Goal: Task Accomplishment & Management: Use online tool/utility

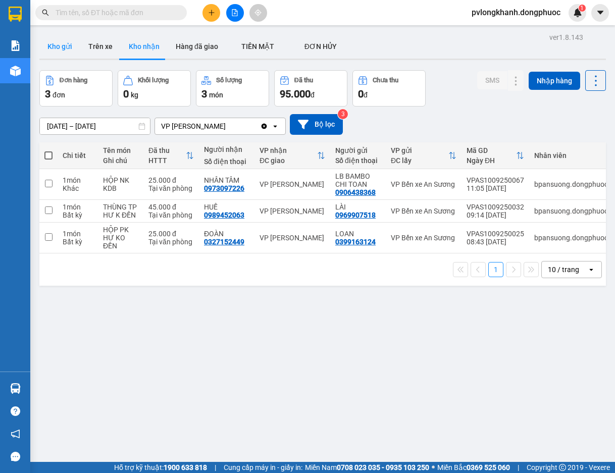
click at [64, 54] on button "Kho gửi" at bounding box center [59, 46] width 41 height 24
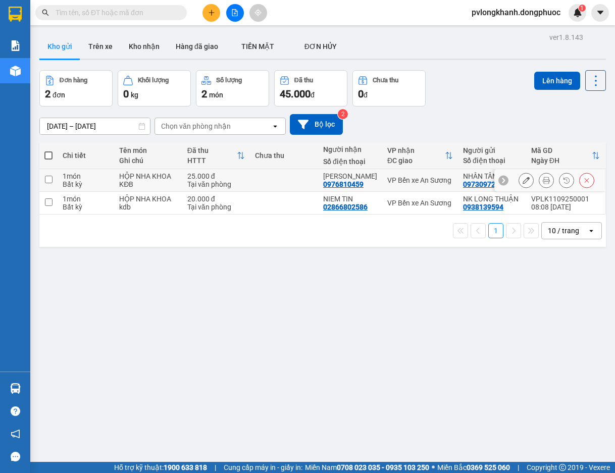
click at [46, 185] on td at bounding box center [48, 180] width 18 height 23
checkbox input "true"
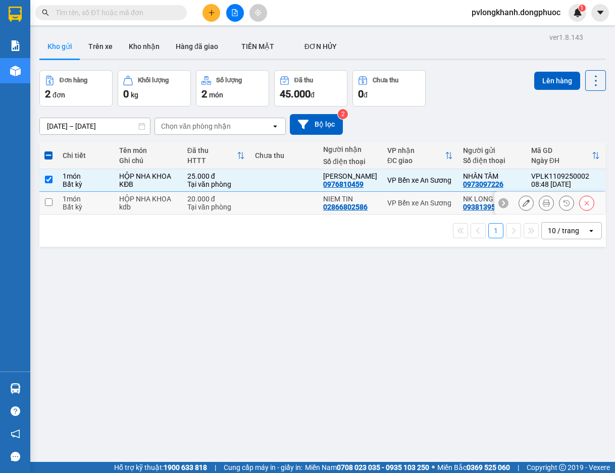
click at [50, 204] on input "checkbox" at bounding box center [49, 203] width 8 height 8
checkbox input "true"
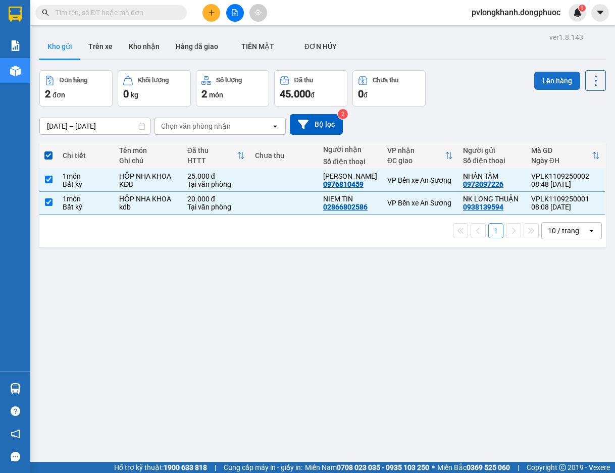
click at [547, 80] on button "Lên hàng" at bounding box center [558, 81] width 46 height 18
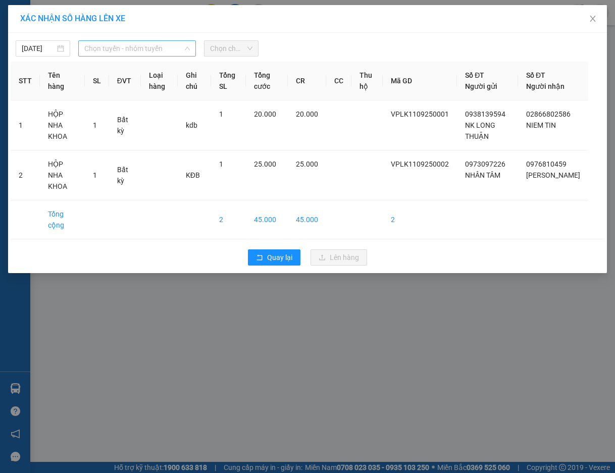
click at [131, 47] on span "Chọn tuyến - nhóm tuyến" at bounding box center [136, 48] width 105 height 15
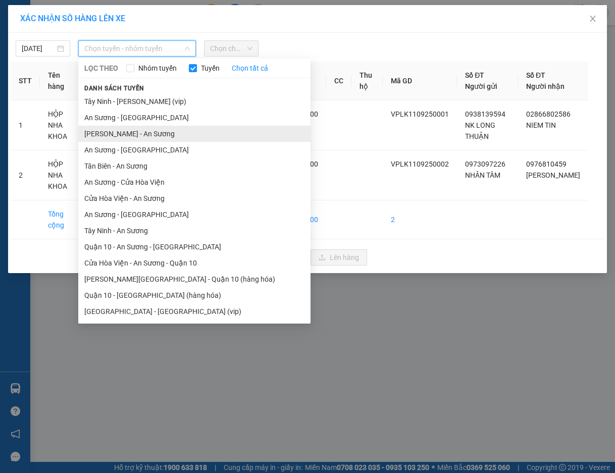
click at [125, 137] on li "Châu Thành - An Sương" at bounding box center [194, 134] width 232 height 16
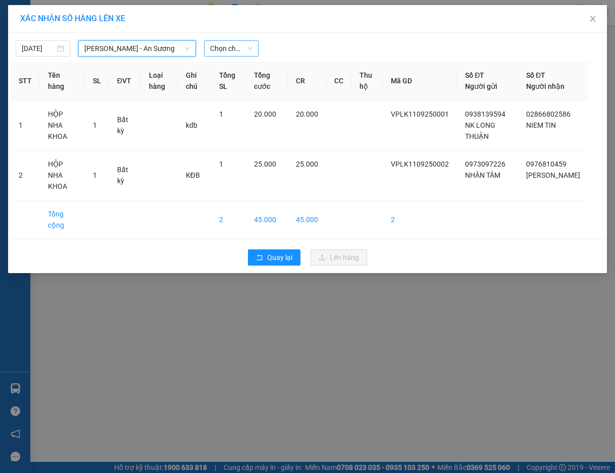
click at [233, 45] on span "Chọn chuyến" at bounding box center [231, 48] width 42 height 15
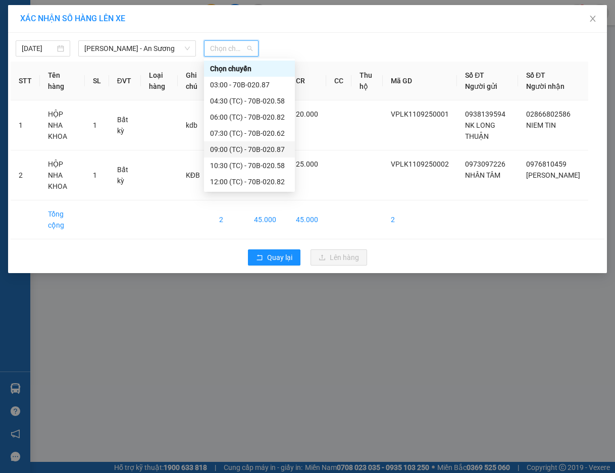
click at [255, 153] on div "09:00 (TC) - 70B-020.87" at bounding box center [249, 149] width 79 height 11
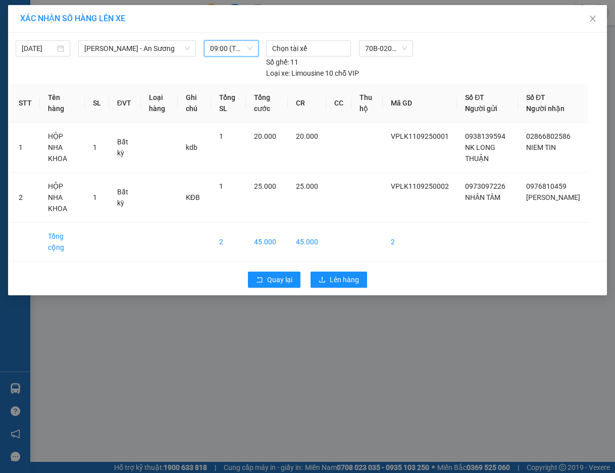
click at [237, 47] on span "09:00 (TC) - 70B-020.87" at bounding box center [231, 48] width 42 height 15
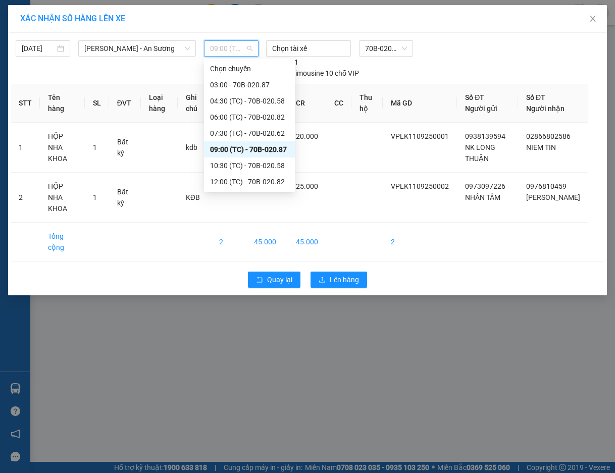
click at [269, 151] on div "09:00 (TC) - 70B-020.87" at bounding box center [249, 149] width 79 height 11
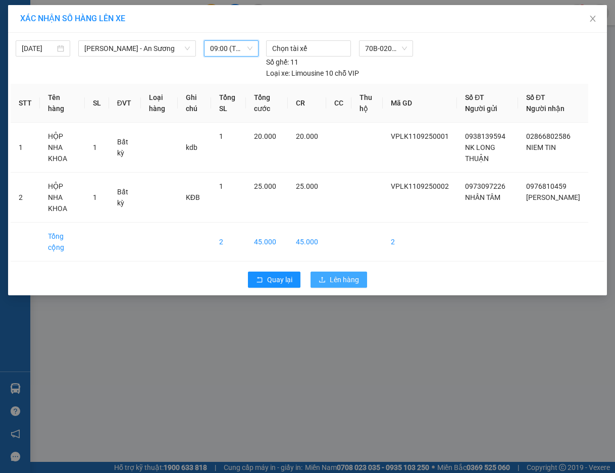
click at [334, 274] on span "Lên hàng" at bounding box center [344, 279] width 29 height 11
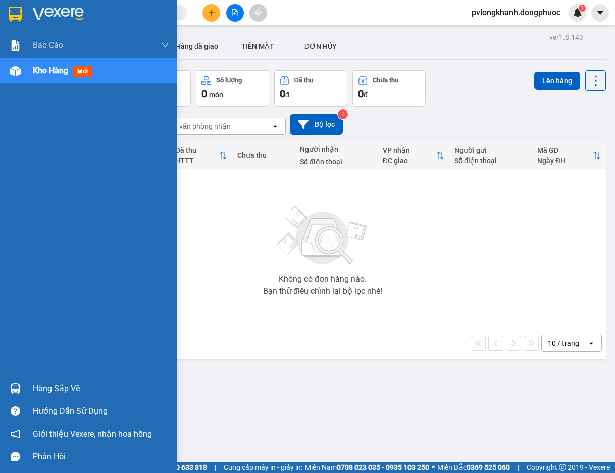
click at [50, 387] on div "Hàng sắp về" at bounding box center [101, 388] width 136 height 15
click at [42, 391] on div "Hàng sắp về" at bounding box center [101, 388] width 136 height 15
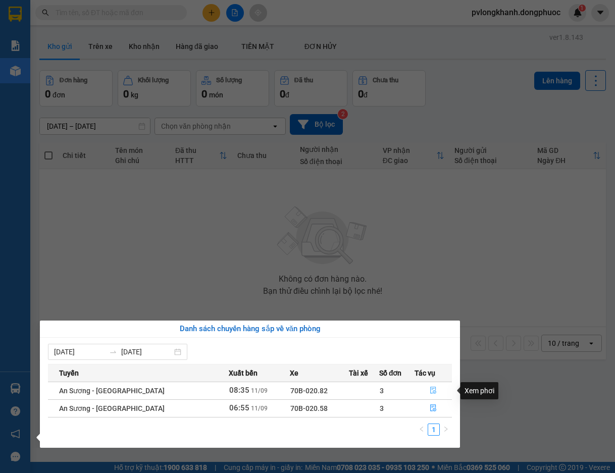
click at [430, 391] on icon "file-done" at bounding box center [433, 390] width 7 height 7
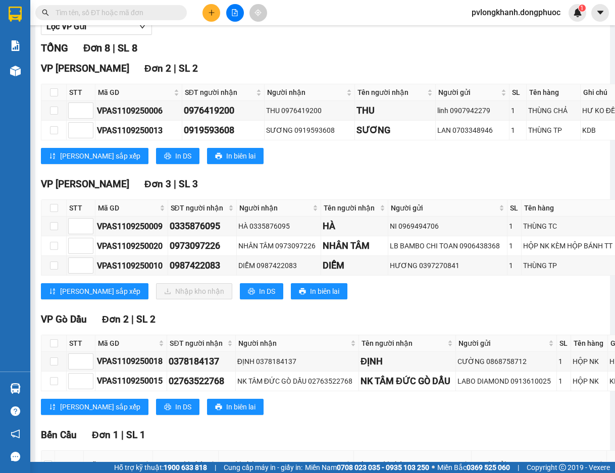
scroll to position [237, 0]
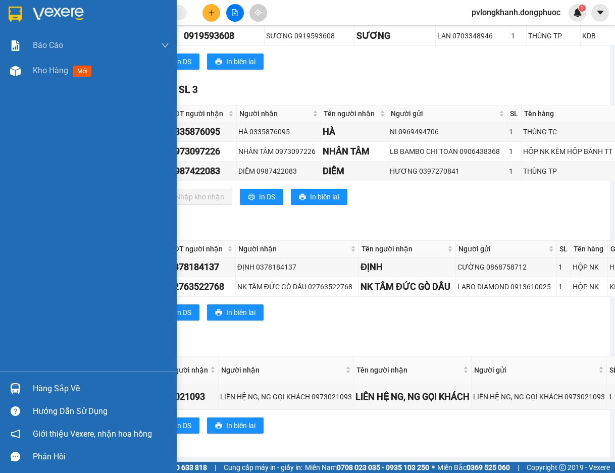
click at [32, 391] on div "Hàng sắp về" at bounding box center [88, 388] width 177 height 23
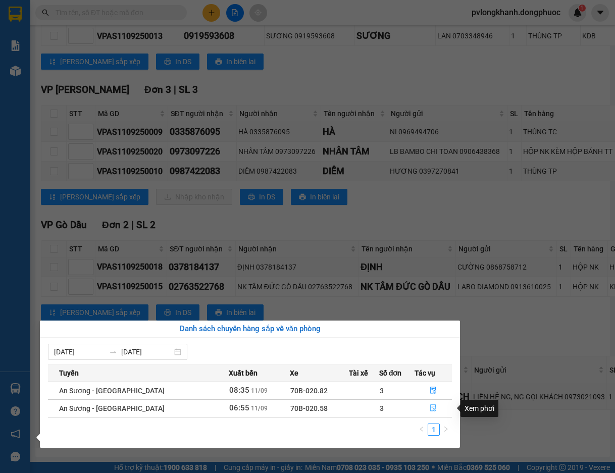
click at [430, 411] on icon "file-done" at bounding box center [433, 408] width 6 height 7
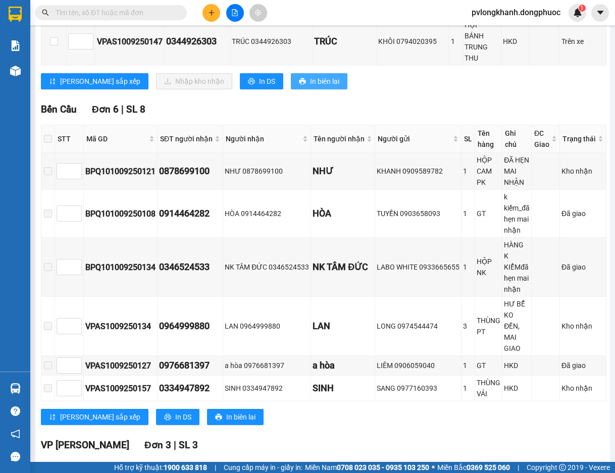
scroll to position [90, 0]
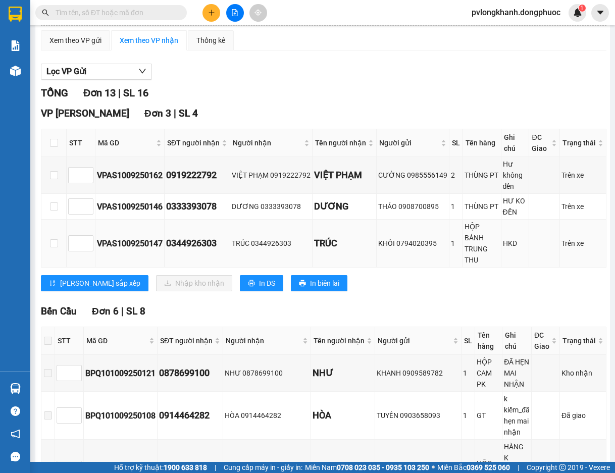
click at [349, 247] on td "TRÚC" at bounding box center [345, 244] width 64 height 48
click at [350, 192] on td "VIỆT PHẠM" at bounding box center [345, 175] width 64 height 37
click at [354, 165] on td "VIỆT PHẠM" at bounding box center [345, 175] width 64 height 37
click at [382, 222] on td "KHÔI 0794020395" at bounding box center [413, 244] width 73 height 48
drag, startPoint x: 379, startPoint y: 242, endPoint x: 366, endPoint y: 196, distance: 47.3
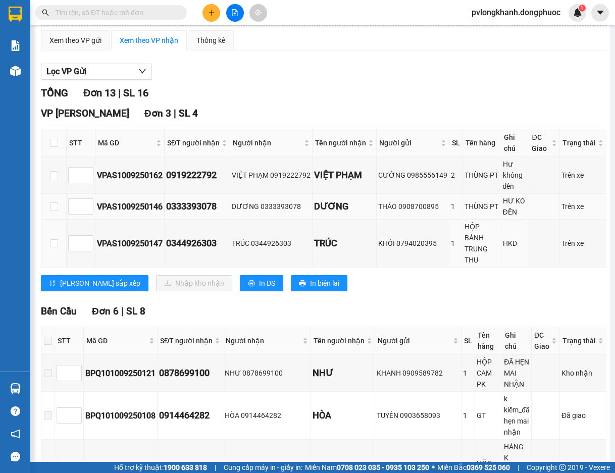
click at [379, 242] on div "KHÔI 0794020395" at bounding box center [412, 243] width 69 height 11
click at [365, 192] on td "VIỆT PHẠM" at bounding box center [345, 175] width 64 height 37
click at [365, 177] on div "VIỆT PHẠM" at bounding box center [344, 175] width 61 height 14
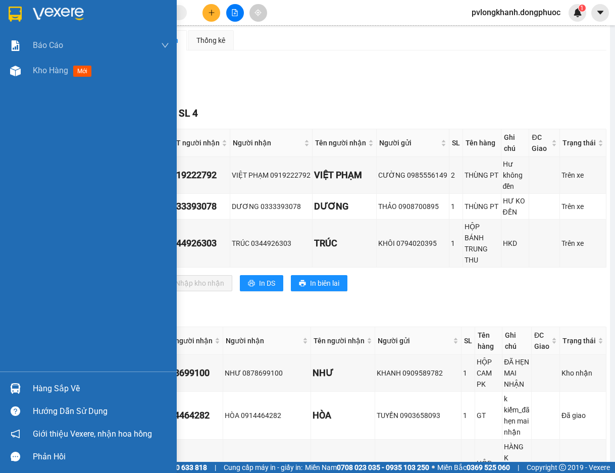
click at [71, 390] on div "Hàng sắp về" at bounding box center [101, 388] width 136 height 15
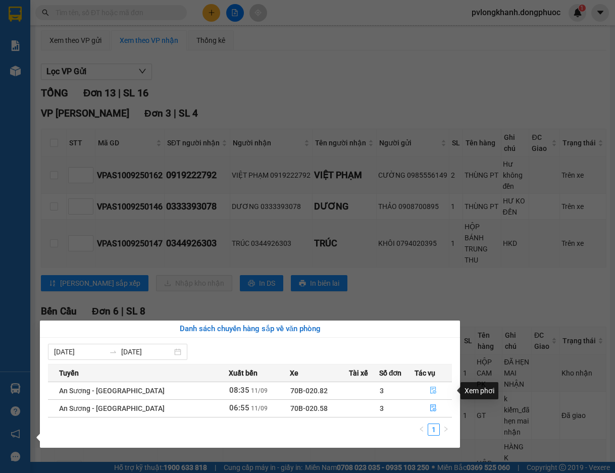
click at [430, 393] on icon "file-done" at bounding box center [433, 390] width 7 height 7
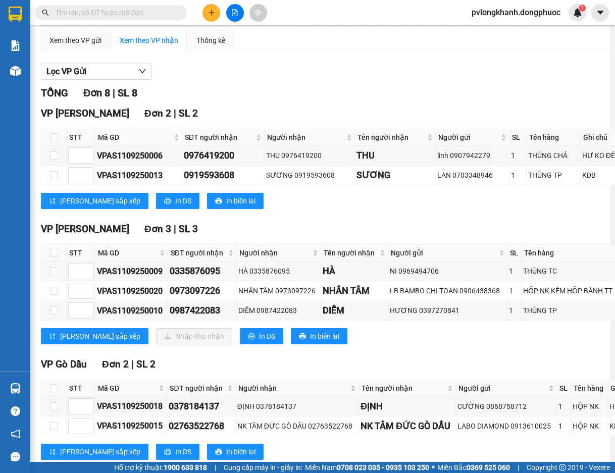
scroll to position [237, 0]
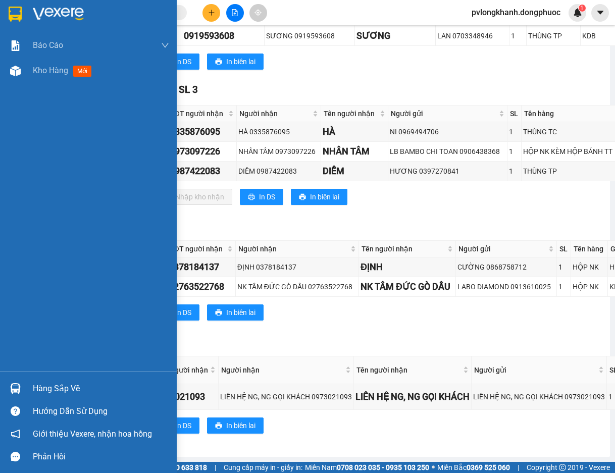
click at [42, 396] on div "Hàng sắp về" at bounding box center [101, 388] width 136 height 15
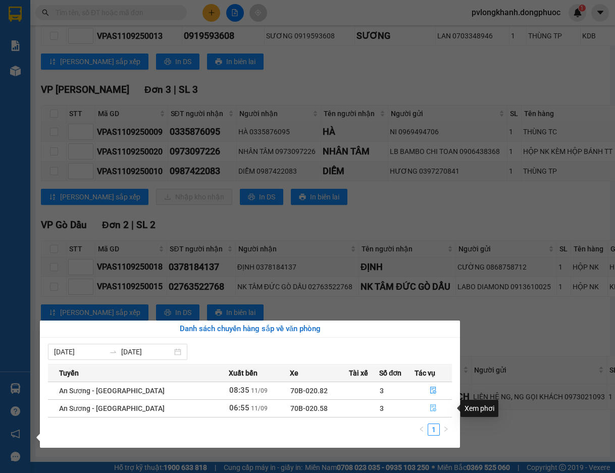
click at [426, 410] on button "button" at bounding box center [433, 409] width 36 height 16
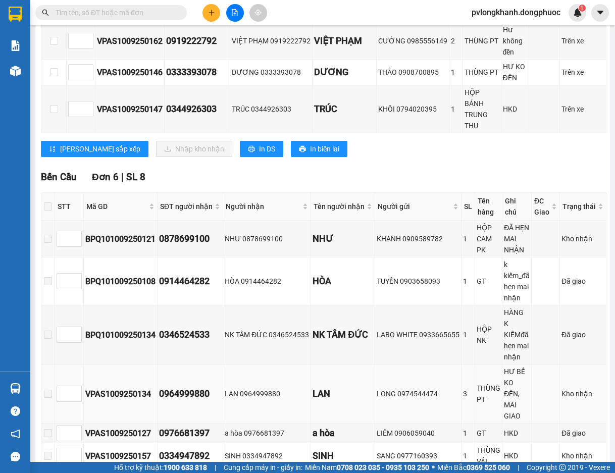
scroll to position [22, 0]
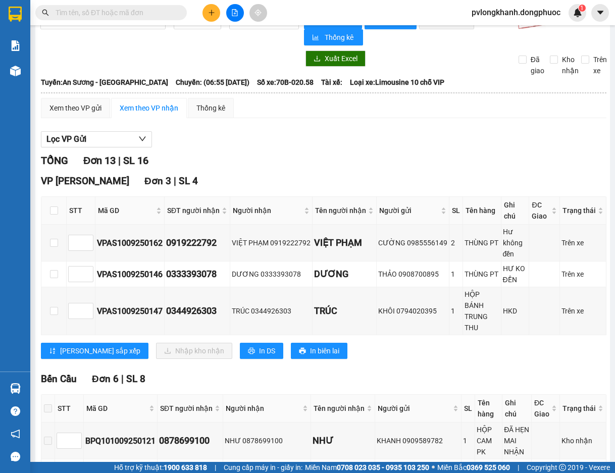
click at [337, 139] on div "Lọc VP Gửi" at bounding box center [324, 139] width 566 height 17
click at [330, 372] on div "Bến Cầu Đơn 6 | SL 8" at bounding box center [324, 379] width 566 height 15
click at [306, 135] on div "Lọc VP Gửi" at bounding box center [324, 139] width 566 height 17
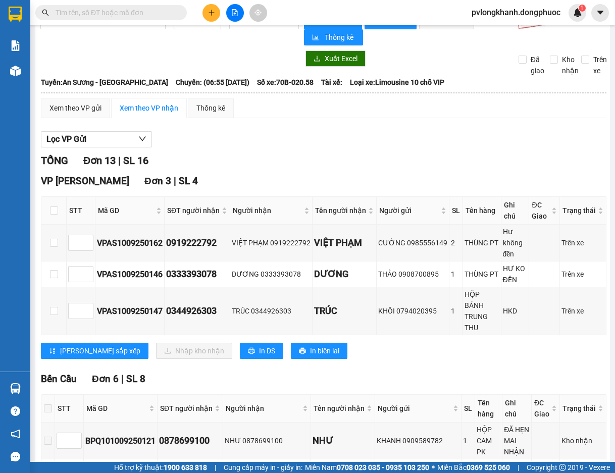
click at [348, 175] on div "VP Long Khánh Đơn 3 | SL 4" at bounding box center [324, 181] width 566 height 15
drag, startPoint x: 310, startPoint y: 244, endPoint x: 482, endPoint y: 251, distance: 171.4
click at [491, 242] on tr "VPAS1009250162 0919222792 VIỆT PHẠM 0919222792 VIỆT [PERSON_NAME] 0985556149 2 …" at bounding box center [323, 243] width 565 height 37
drag, startPoint x: 309, startPoint y: 306, endPoint x: 452, endPoint y: 305, distance: 142.5
click at [452, 305] on tr "VPAS1009250147 0344926303 TRÚC 0344926303 TRÚC KHÔI 0794020395 1 HỘP BÁNH TRUNG…" at bounding box center [323, 312] width 565 height 48
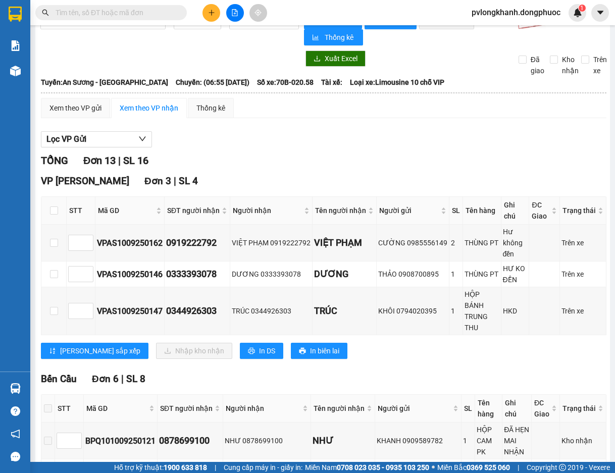
click at [404, 353] on div "VP [GEOGRAPHIC_DATA] 3 | SL 4 STT Mã GD SĐT người nhận Người nhận Tên người nhậ…" at bounding box center [324, 270] width 566 height 193
drag, startPoint x: 319, startPoint y: 246, endPoint x: 460, endPoint y: 246, distance: 141.0
click at [460, 246] on tr "VPAS1009250162 0919222792 VIỆT PHẠM 0919222792 VIỆT [PERSON_NAME] 0985556149 2 …" at bounding box center [323, 243] width 565 height 37
click at [332, 343] on div "[PERSON_NAME] sắp xếp Nhập kho nhận In DS In biên lai" at bounding box center [324, 351] width 566 height 16
click at [414, 277] on div "THẢO 0908700895" at bounding box center [412, 274] width 69 height 11
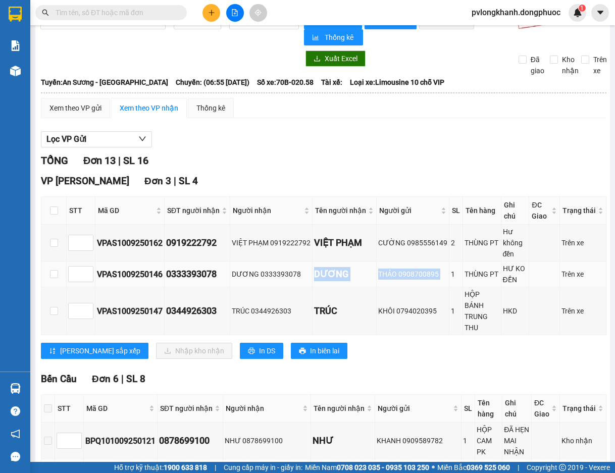
drag, startPoint x: 309, startPoint y: 276, endPoint x: 444, endPoint y: 285, distance: 135.2
click at [444, 285] on tr "VPAS1009250146 0333393078 DƯƠNG 0333393078 [PERSON_NAME] 0908700895 1 THÙNG PT …" at bounding box center [323, 275] width 565 height 26
click at [58, 245] on td at bounding box center [53, 243] width 25 height 37
click at [55, 247] on input "checkbox" at bounding box center [54, 243] width 8 height 8
checkbox input "true"
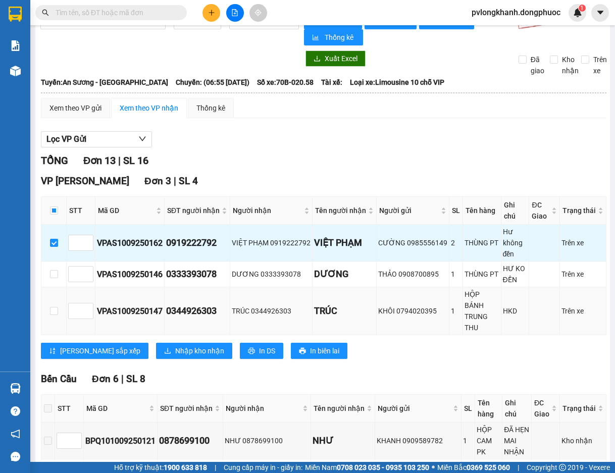
drag, startPoint x: 56, startPoint y: 298, endPoint x: 59, endPoint y: 316, distance: 17.9
click at [56, 299] on td at bounding box center [53, 312] width 25 height 48
click at [57, 307] on input "checkbox" at bounding box center [54, 311] width 8 height 8
checkbox input "true"
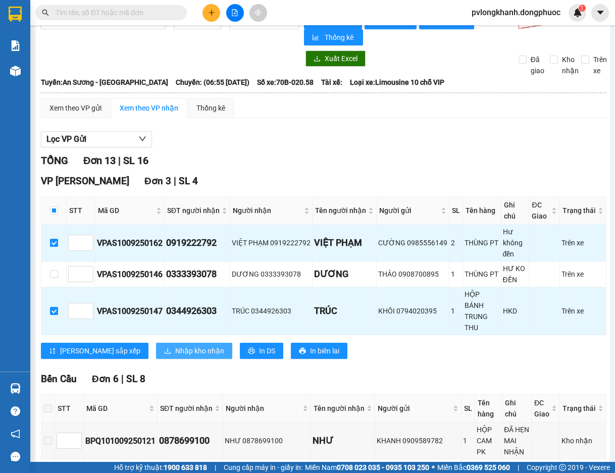
click at [156, 343] on button "Nhập kho nhận" at bounding box center [194, 351] width 76 height 16
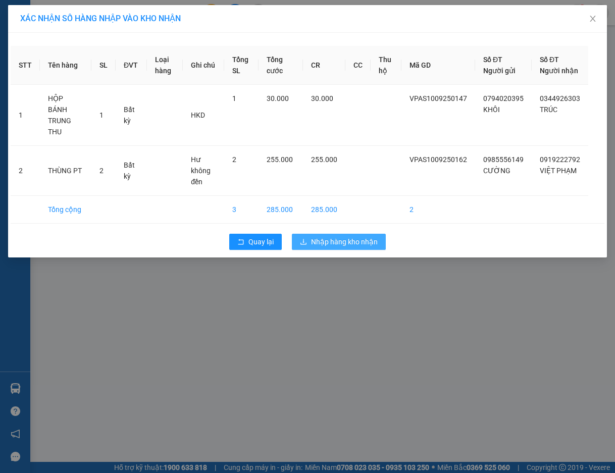
click at [354, 236] on span "Nhập hàng kho nhận" at bounding box center [344, 241] width 67 height 11
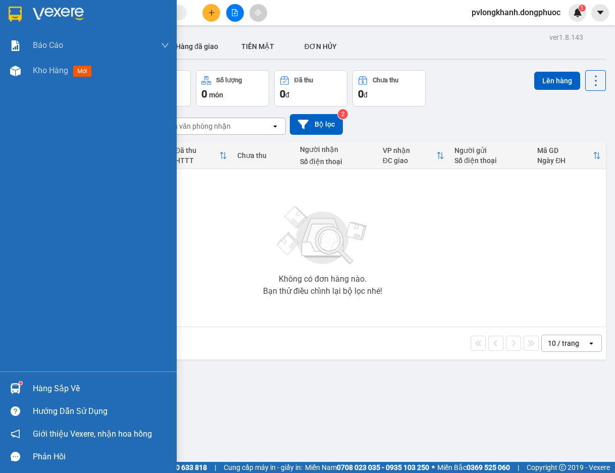
click at [40, 381] on div "Hàng sắp về" at bounding box center [101, 388] width 136 height 15
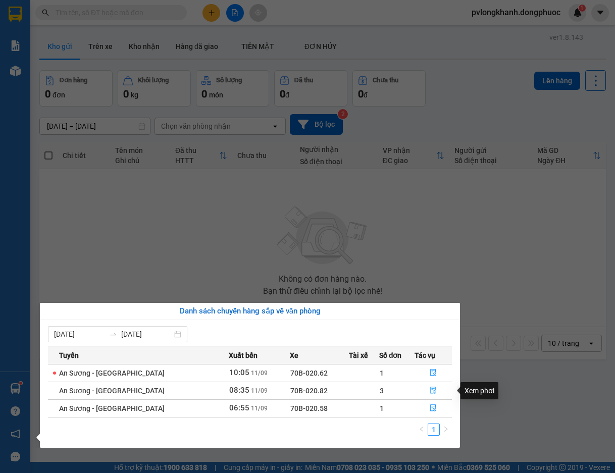
click at [431, 395] on span "file-done" at bounding box center [433, 391] width 7 height 8
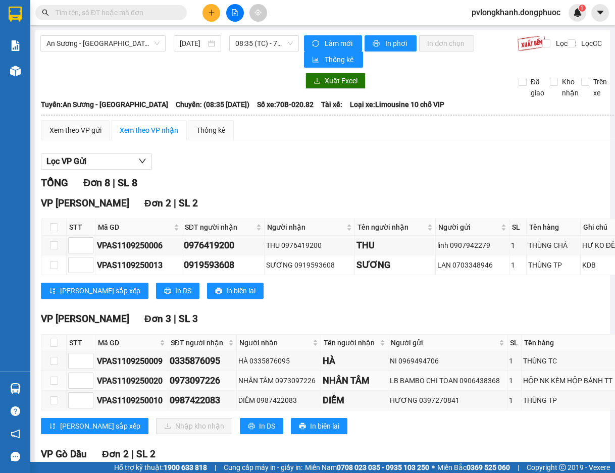
scroll to position [135, 0]
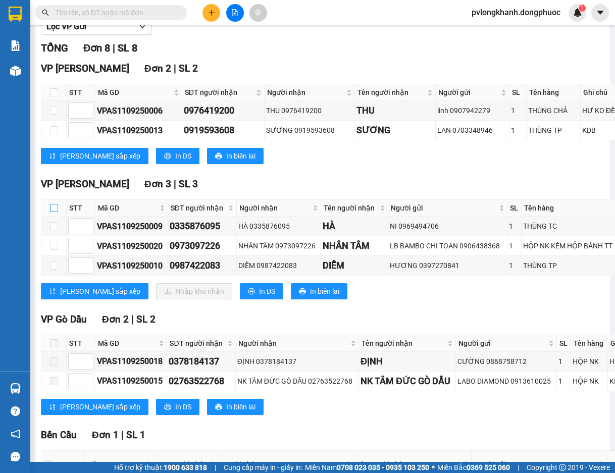
click at [52, 210] on input "checkbox" at bounding box center [54, 208] width 8 height 8
checkbox input "true"
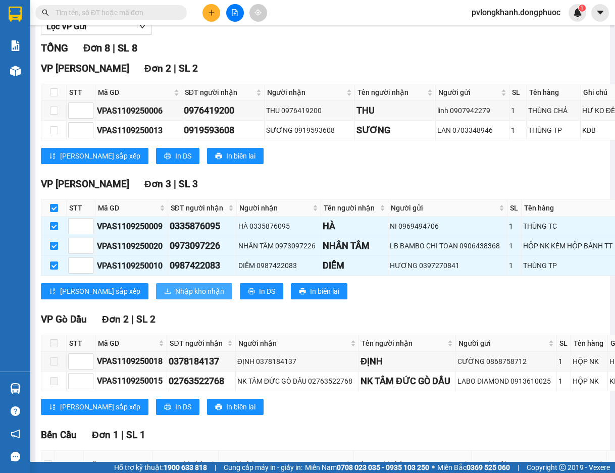
click at [156, 293] on button "Nhập kho nhận" at bounding box center [194, 291] width 76 height 16
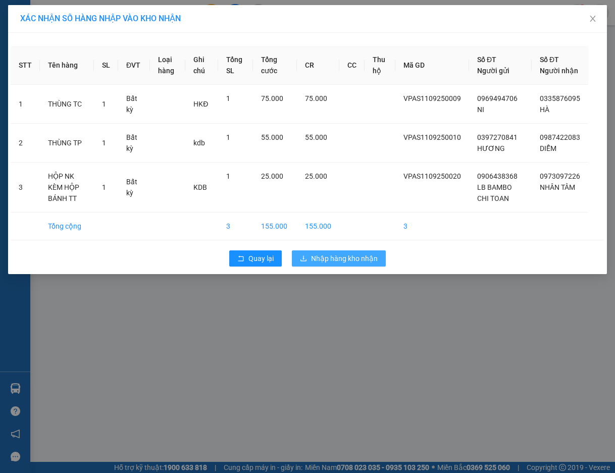
click at [334, 264] on span "Nhập hàng kho nhận" at bounding box center [344, 258] width 67 height 11
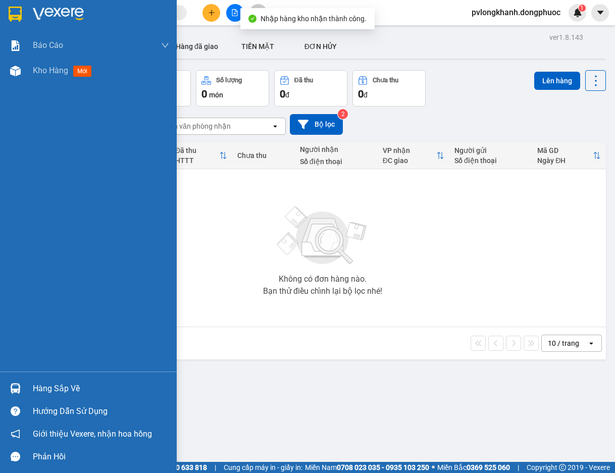
click at [49, 392] on div "Hàng sắp về" at bounding box center [101, 388] width 136 height 15
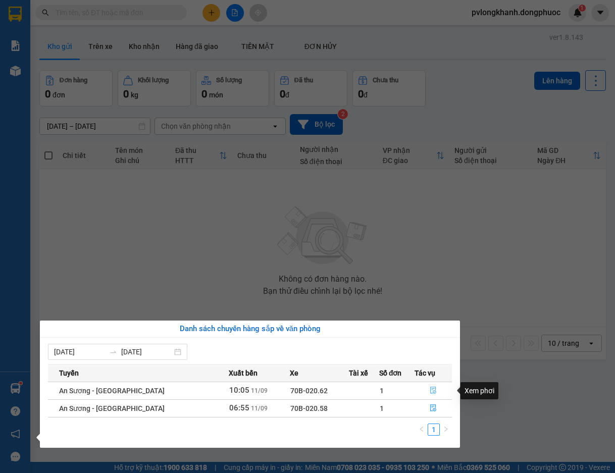
click at [434, 391] on icon "file-done" at bounding box center [433, 390] width 7 height 7
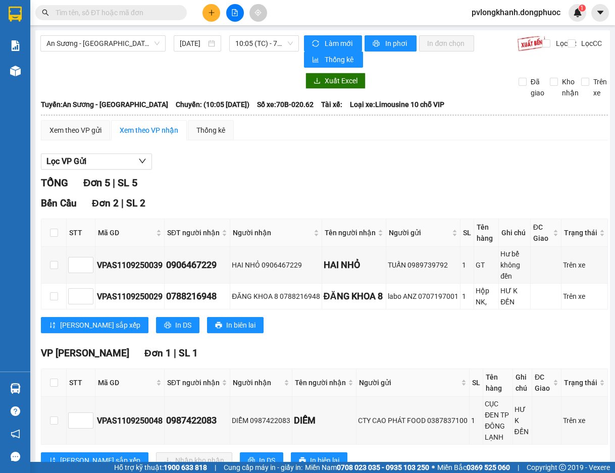
scroll to position [135, 0]
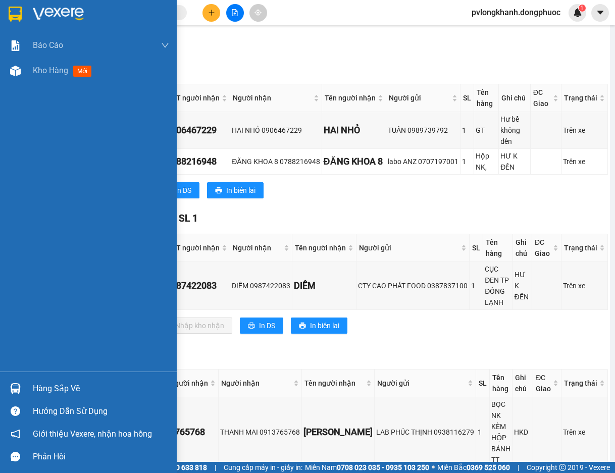
click at [51, 385] on div "Hàng sắp về" at bounding box center [101, 388] width 136 height 15
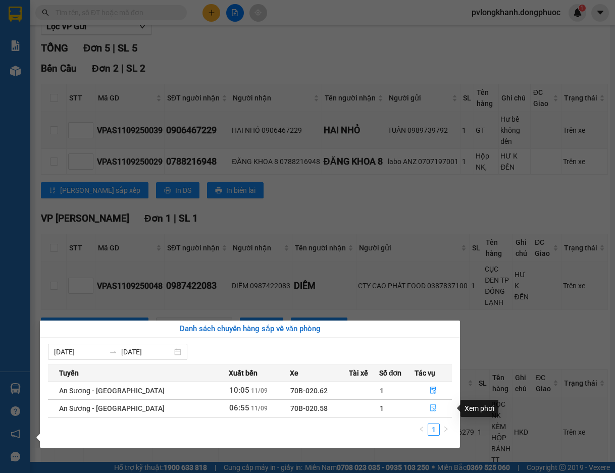
click at [434, 409] on icon "file-done" at bounding box center [433, 408] width 6 height 7
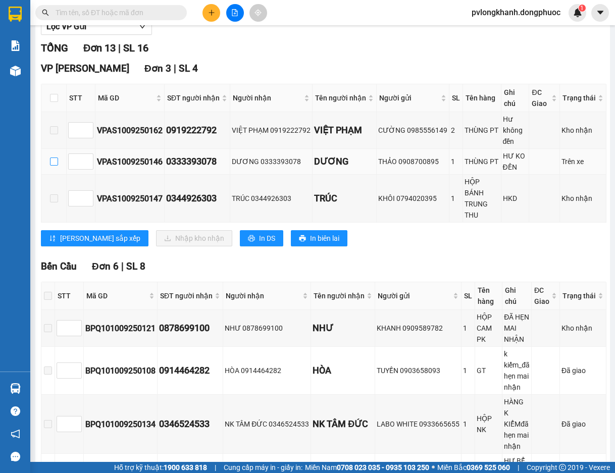
click at [53, 163] on input "checkbox" at bounding box center [54, 162] width 8 height 8
checkbox input "true"
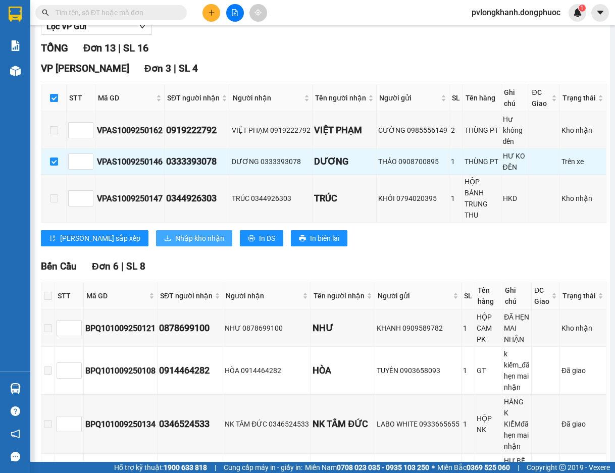
click at [175, 233] on span "Nhập kho nhận" at bounding box center [199, 238] width 49 height 11
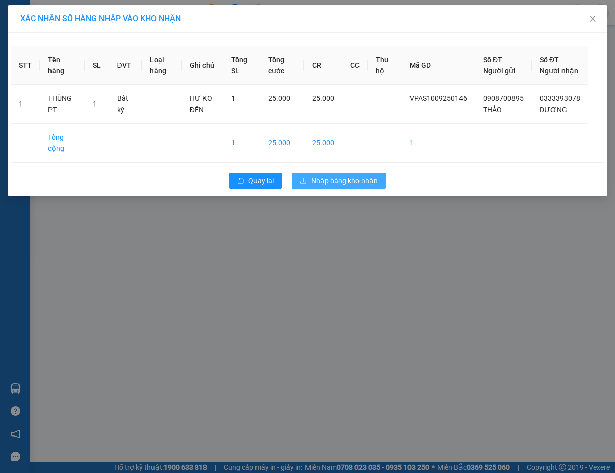
click at [312, 186] on span "Nhập hàng kho nhận" at bounding box center [344, 180] width 67 height 11
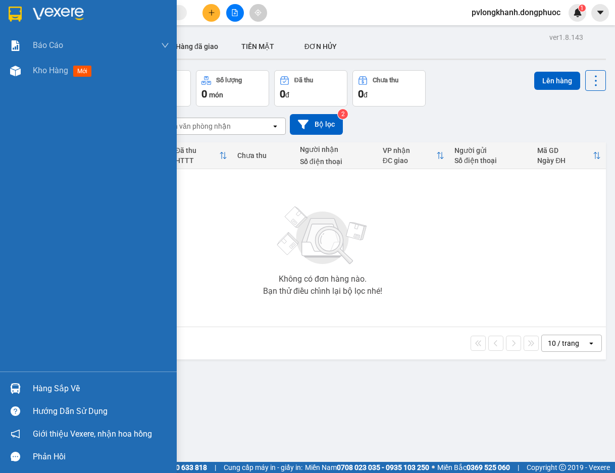
click at [61, 393] on div "Hàng sắp về" at bounding box center [101, 388] width 136 height 15
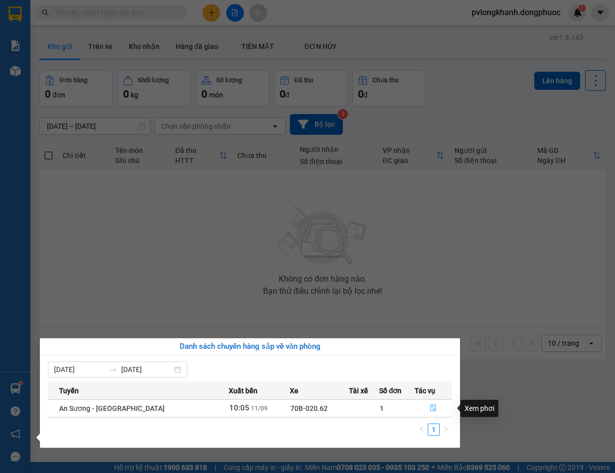
click at [430, 408] on icon "file-done" at bounding box center [433, 408] width 7 height 7
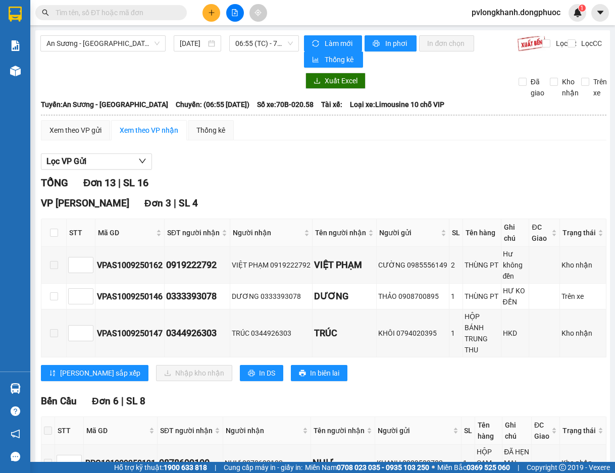
click at [429, 425] on div "Người gửi" at bounding box center [418, 430] width 81 height 11
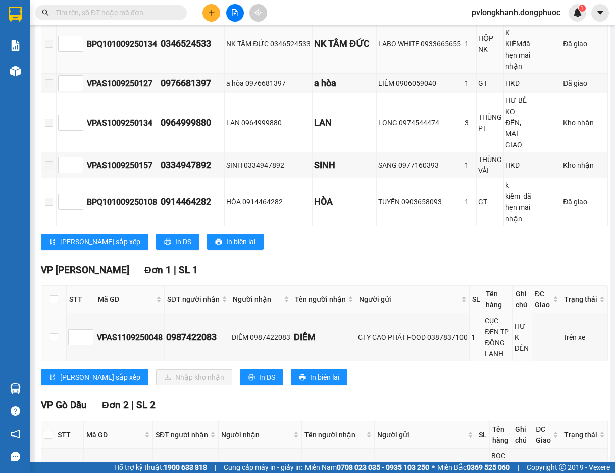
scroll to position [404, 0]
